Goal: Book appointment/travel/reservation

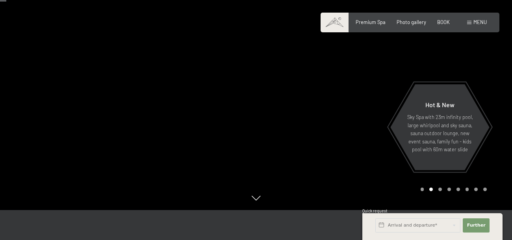
scroll to position [46, 0]
click at [472, 25] on div "menu" at bounding box center [477, 22] width 20 height 7
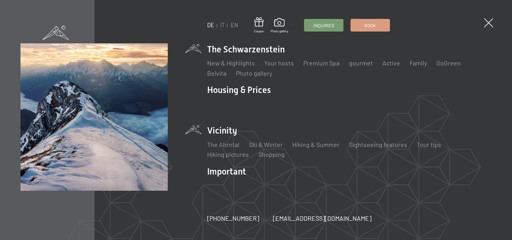
scroll to position [0, 0]
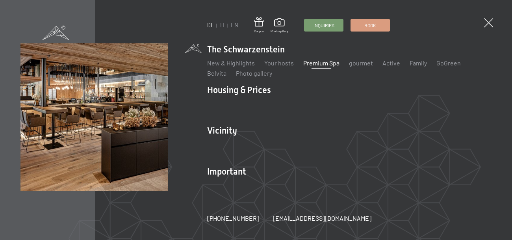
click at [325, 65] on font "Premium Spa" at bounding box center [321, 62] width 36 height 7
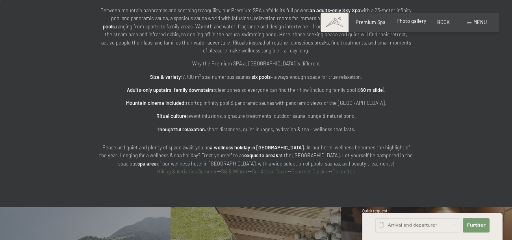
scroll to position [3, 0]
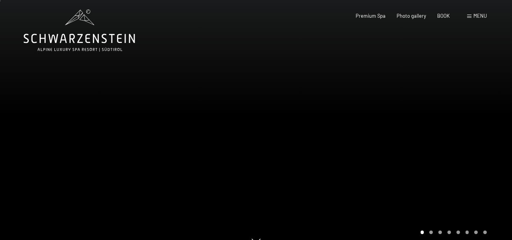
click at [471, 16] on span at bounding box center [469, 17] width 4 height 4
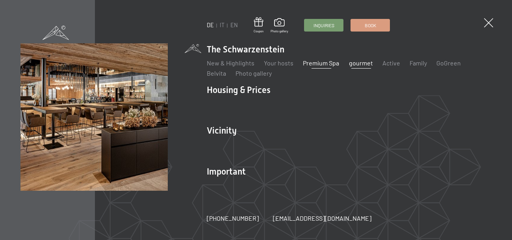
click at [358, 63] on font "gourmet" at bounding box center [361, 62] width 24 height 7
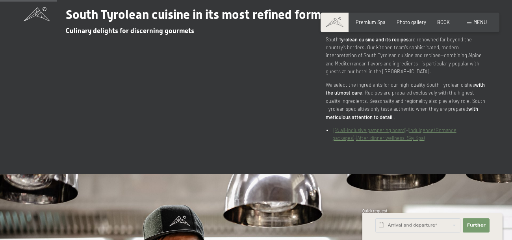
click at [355, 133] on font "(¾ all-inclusive pampering board)" at bounding box center [370, 130] width 72 height 6
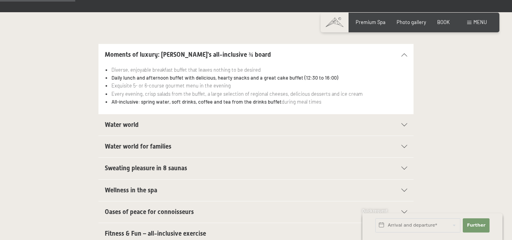
scroll to position [179, 0]
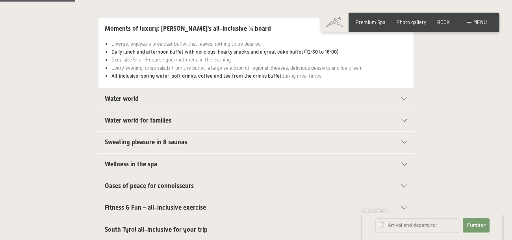
click at [402, 113] on div "Water world for families" at bounding box center [256, 120] width 303 height 21
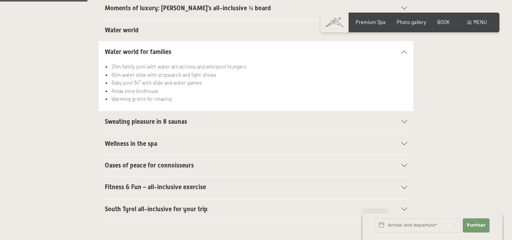
scroll to position [236, 0]
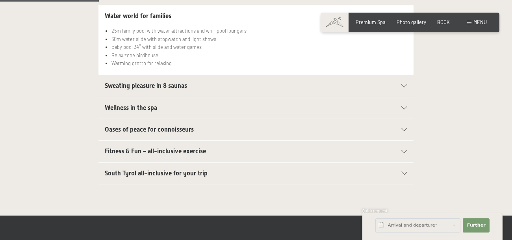
click at [401, 151] on icon at bounding box center [404, 151] width 6 height 3
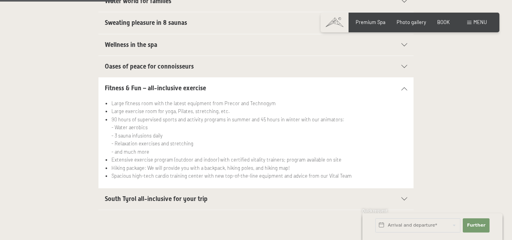
scroll to position [284, 0]
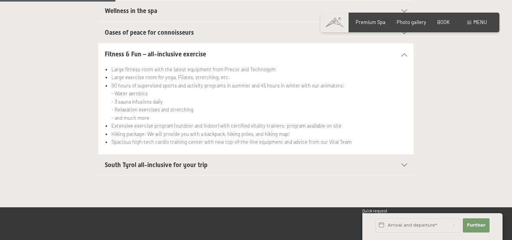
click at [404, 163] on icon at bounding box center [404, 164] width 6 height 3
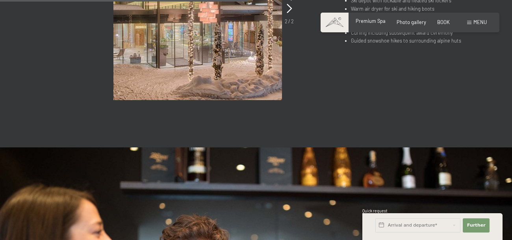
scroll to position [589, 0]
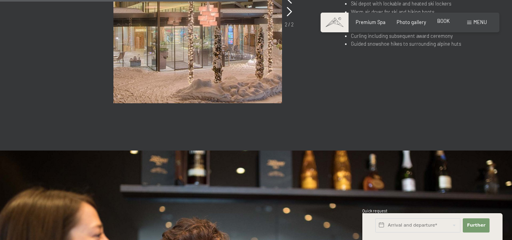
click at [443, 24] on font "BOOK" at bounding box center [443, 21] width 13 height 6
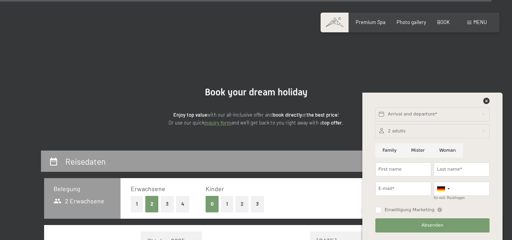
scroll to position [2660, 0]
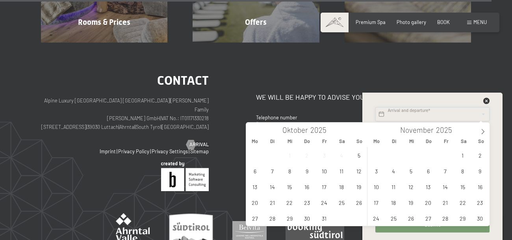
scroll to position [0, 0]
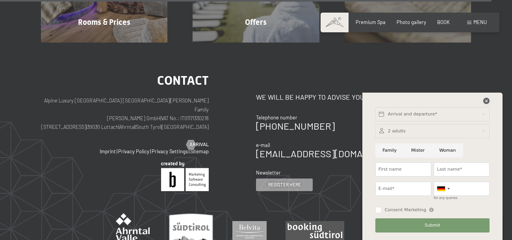
click at [486, 99] on icon at bounding box center [486, 101] width 6 height 6
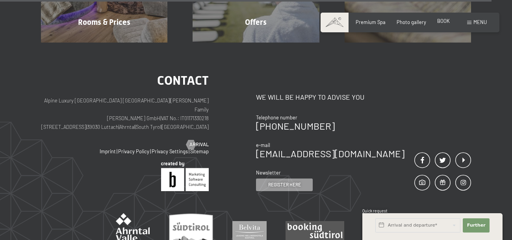
click at [444, 23] on font "BOOK" at bounding box center [443, 21] width 13 height 6
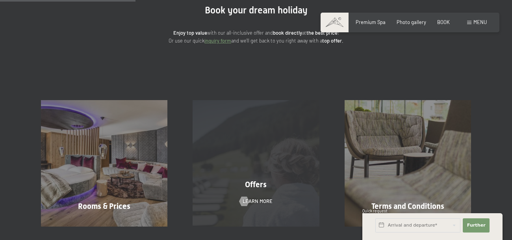
scroll to position [119, 0]
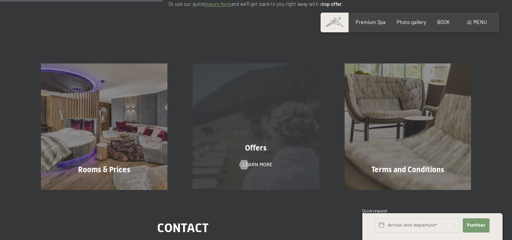
click at [249, 157] on div "Offers Learn more" at bounding box center [256, 126] width 152 height 126
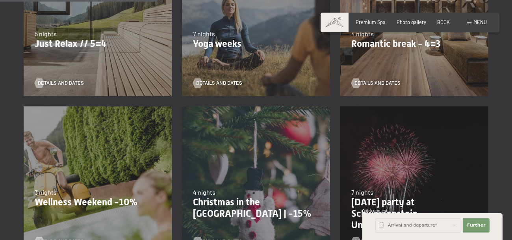
scroll to position [369, 0]
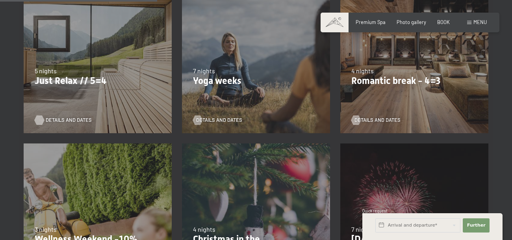
click at [53, 120] on font "Details and dates" at bounding box center [69, 120] width 46 height 6
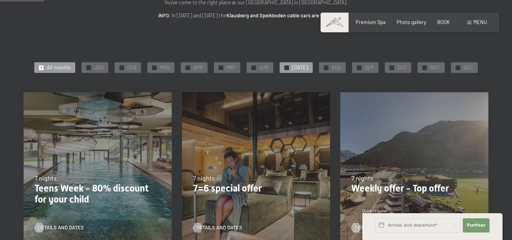
click at [293, 69] on div "✓ JUL" at bounding box center [296, 67] width 33 height 11
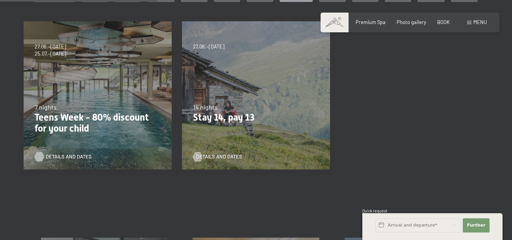
click at [68, 159] on font "Details and dates" at bounding box center [69, 156] width 46 height 6
